Goal: Book appointment/travel/reservation

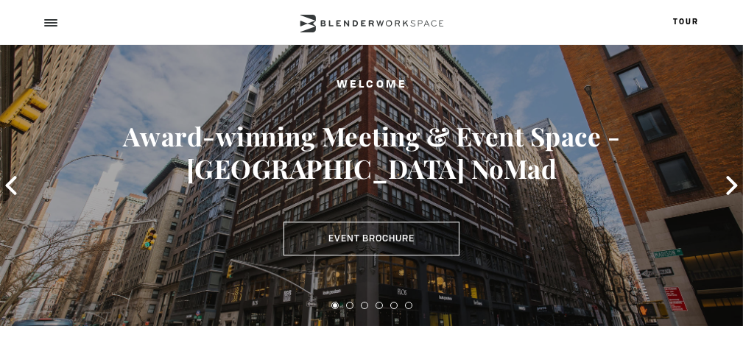
click at [54, 22] on span at bounding box center [50, 22] width 13 height 1
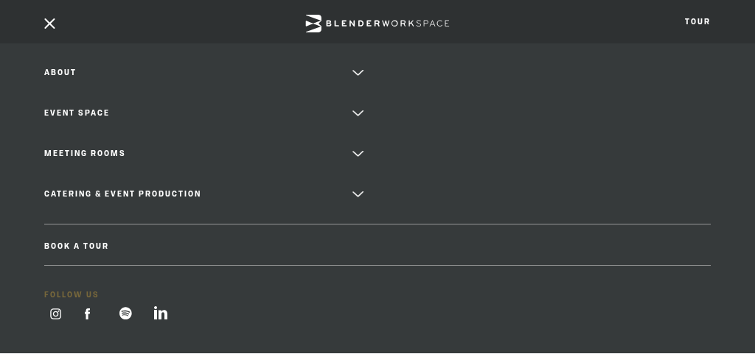
click at [363, 72] on li "About Neighborhood Global Collective Journal" at bounding box center [377, 73] width 666 height 22
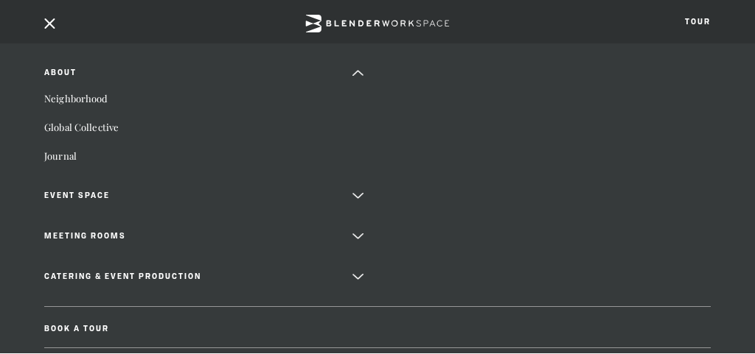
click at [350, 192] on li "Event Space The Auditorium Event Suite" at bounding box center [377, 196] width 666 height 22
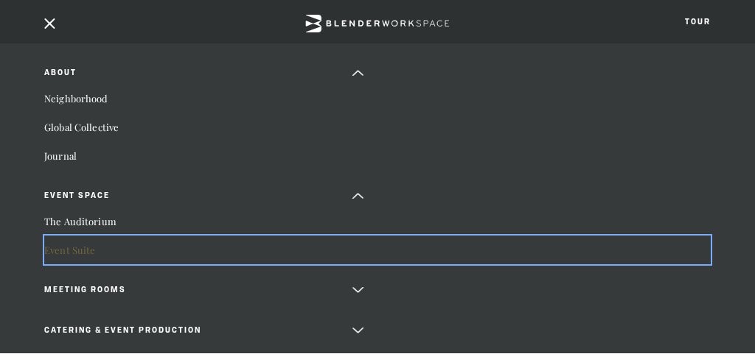
click at [71, 250] on link "Event Suite" at bounding box center [377, 250] width 666 height 29
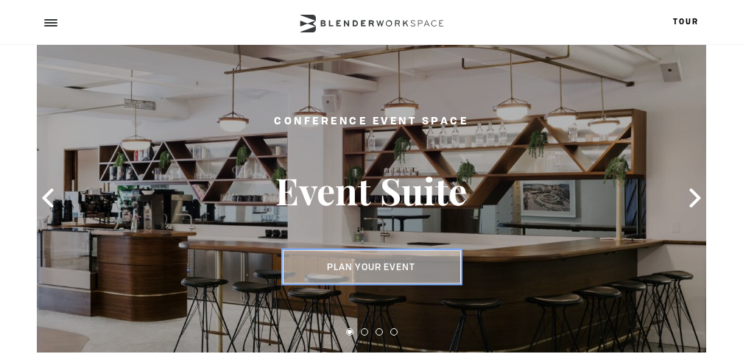
click at [384, 267] on button "Plan Your Event" at bounding box center [372, 268] width 178 height 34
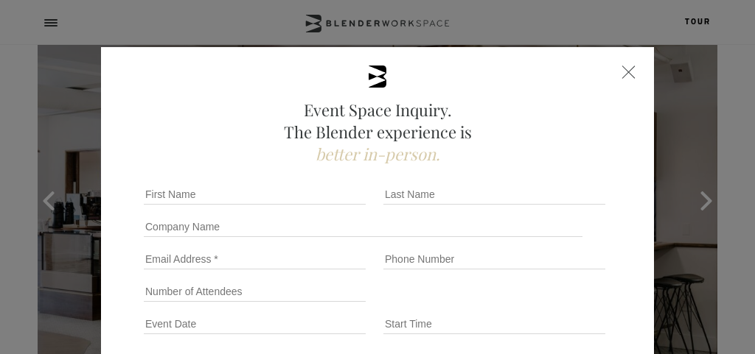
click at [622, 70] on div at bounding box center [628, 72] width 13 height 13
